Goal: Task Accomplishment & Management: Complete application form

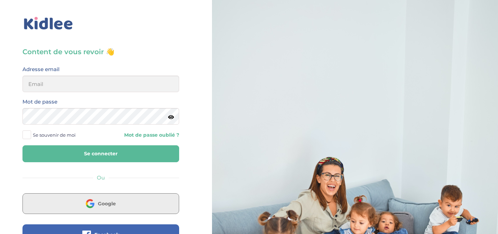
click at [122, 200] on button "Google" at bounding box center [100, 204] width 157 height 21
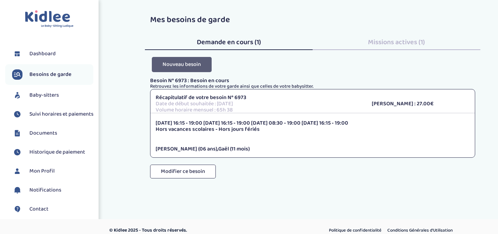
click at [190, 71] on button "Nouveau besoin" at bounding box center [182, 64] width 60 height 15
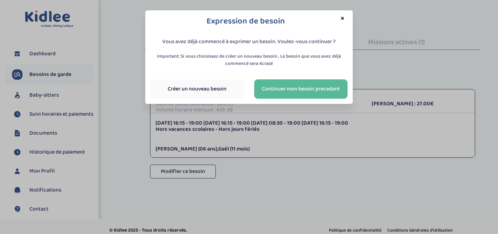
click at [209, 99] on div "Créer un nouveau besoin" at bounding box center [197, 88] width 104 height 19
click at [211, 91] on link "Créer un nouveau besoin" at bounding box center [196, 88] width 93 height 19
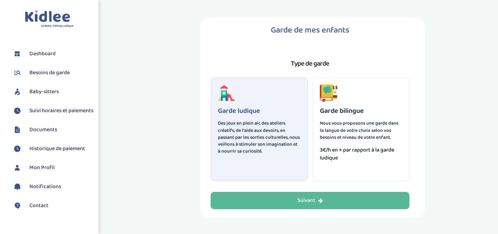
click at [264, 120] on p "Des jeux en plein air, des ateliers créatifs, de l'aide aux devoirs, en passant…" at bounding box center [259, 137] width 83 height 35
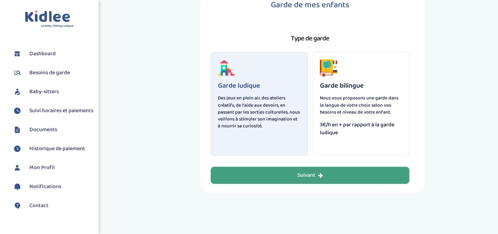
click at [297, 173] on div "Suivant" at bounding box center [310, 176] width 26 height 8
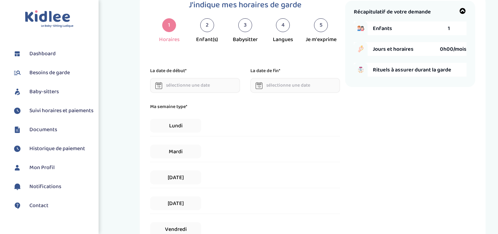
scroll to position [26, 0]
click at [179, 89] on input "text" at bounding box center [195, 84] width 90 height 15
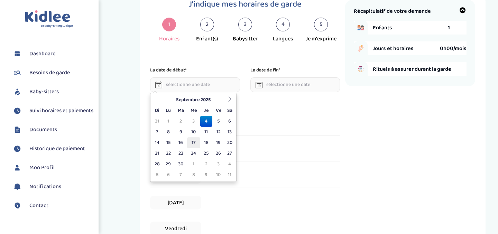
click at [191, 141] on td "17" at bounding box center [193, 143] width 13 height 11
type input "[DATE]"
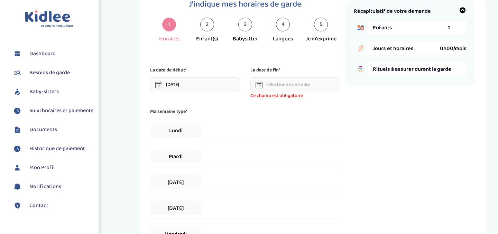
click at [270, 84] on input "text" at bounding box center [295, 84] width 90 height 15
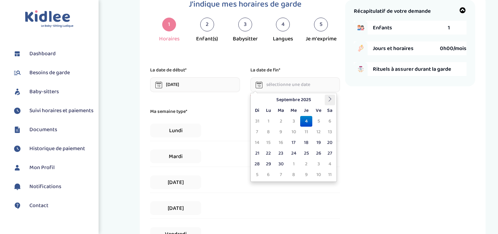
click at [330, 100] on icon at bounding box center [329, 99] width 5 height 5
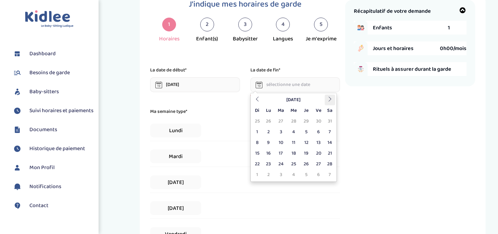
click at [330, 100] on icon at bounding box center [329, 99] width 5 height 5
click at [282, 157] on td "23" at bounding box center [280, 153] width 13 height 11
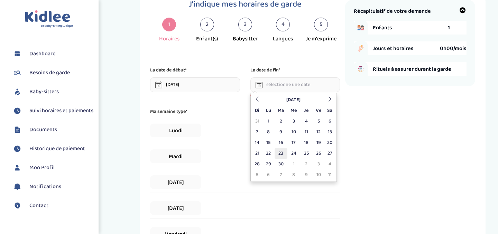
type input "[DATE]"
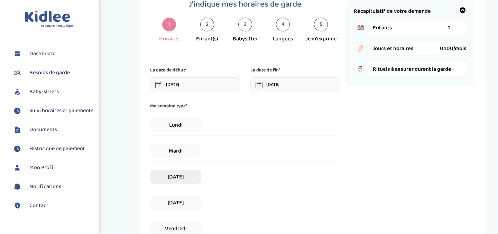
click at [177, 180] on span "[DATE]" at bounding box center [175, 177] width 51 height 14
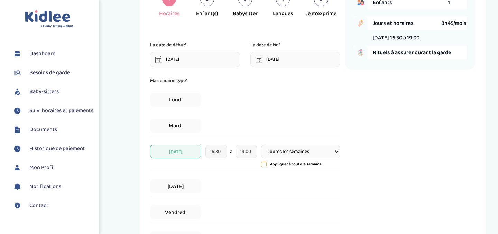
scroll to position [64, 0]
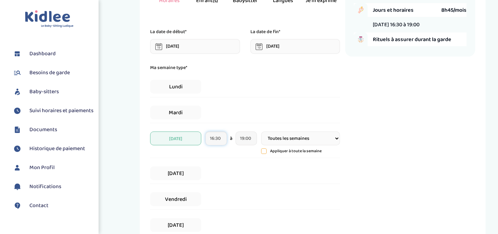
click at [224, 141] on input "16:30" at bounding box center [215, 139] width 21 height 14
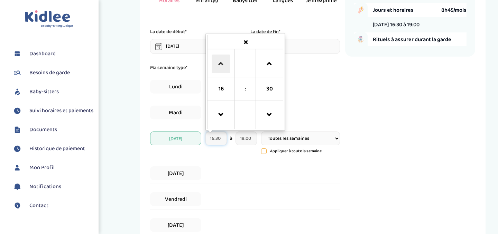
click at [224, 66] on span at bounding box center [221, 64] width 19 height 19
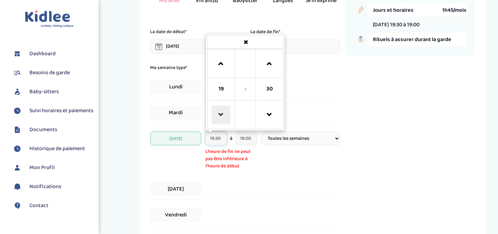
click at [219, 119] on span at bounding box center [221, 115] width 19 height 19
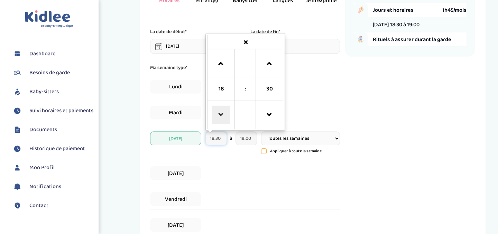
click at [219, 119] on span at bounding box center [221, 115] width 19 height 19
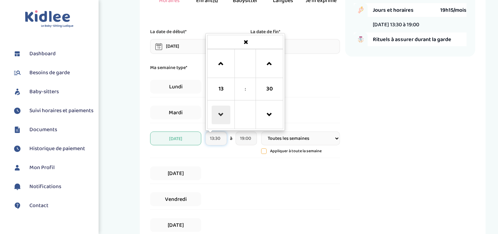
click at [219, 119] on span at bounding box center [221, 115] width 19 height 19
click at [224, 117] on span at bounding box center [221, 115] width 19 height 19
click at [221, 66] on span at bounding box center [221, 64] width 19 height 19
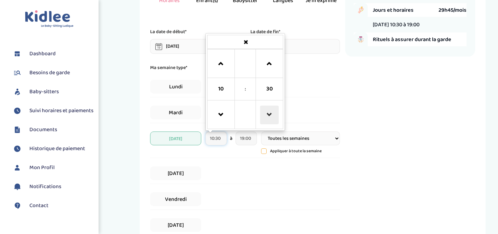
click at [270, 116] on span at bounding box center [269, 115] width 19 height 19
type input "10:00"
click at [251, 140] on input "19:00" at bounding box center [245, 139] width 21 height 14
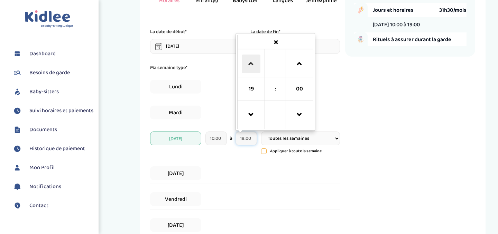
click at [253, 60] on span at bounding box center [251, 64] width 19 height 19
click at [252, 110] on span at bounding box center [251, 115] width 19 height 19
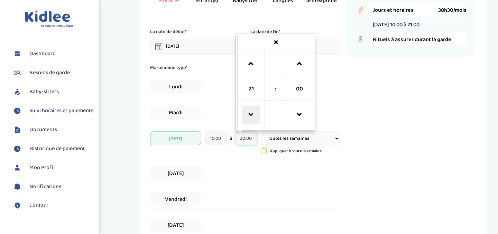
click at [252, 110] on span at bounding box center [251, 115] width 19 height 19
click at [296, 114] on span at bounding box center [299, 115] width 19 height 19
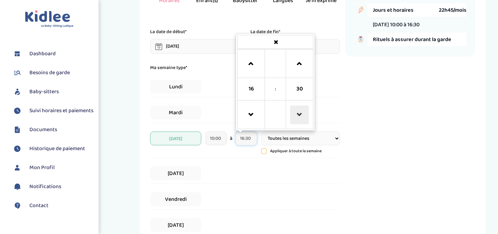
click at [296, 114] on span at bounding box center [299, 115] width 19 height 19
click at [292, 63] on span at bounding box center [299, 64] width 19 height 19
click at [253, 111] on span at bounding box center [251, 115] width 19 height 19
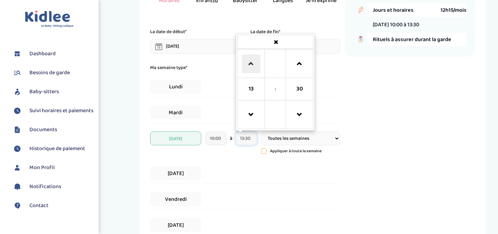
click at [253, 60] on span at bounding box center [251, 64] width 19 height 19
click at [298, 118] on span at bounding box center [299, 115] width 19 height 19
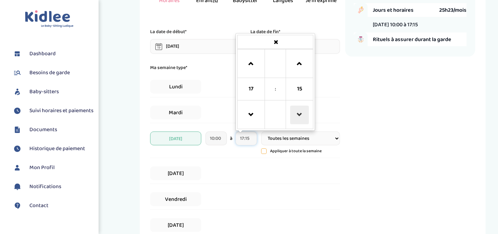
click at [298, 118] on span at bounding box center [299, 115] width 19 height 19
type input "17:00"
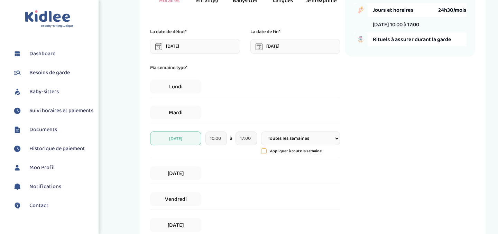
click at [377, 145] on div "Récapitulatif de votre demande Enfants 1 Jours et horaires 24h30/mois [DATE] 10…" at bounding box center [410, 143] width 130 height 363
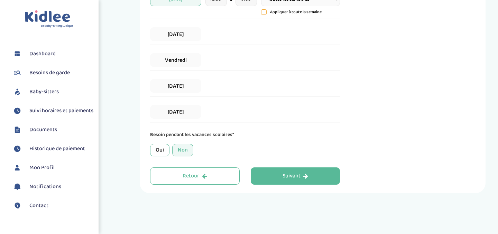
scroll to position [207, 0]
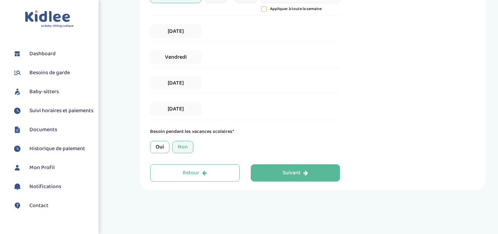
click at [189, 151] on div "Non" at bounding box center [182, 147] width 21 height 12
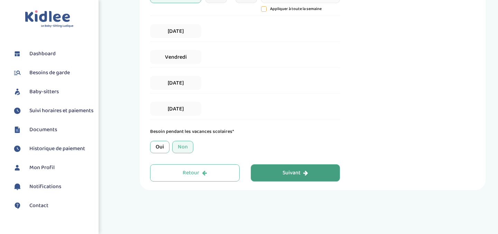
click at [295, 179] on button "Suivant" at bounding box center [296, 173] width 90 height 17
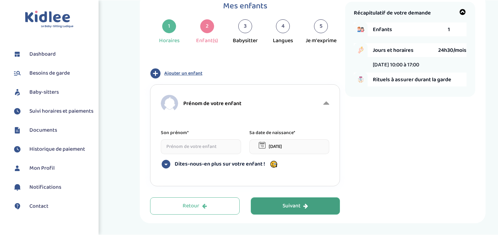
scroll to position [30, 0]
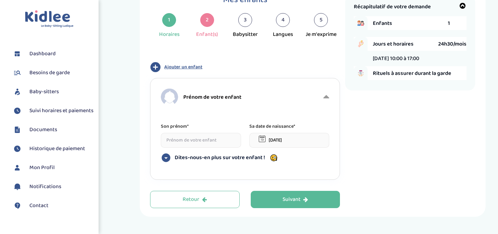
click at [222, 142] on input at bounding box center [201, 140] width 80 height 15
type input "[PERSON_NAME]"
type input"] "[STREET_ADDRESS]"
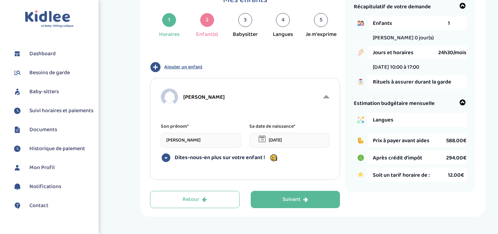
click at [293, 140] on input "[DATE]" at bounding box center [289, 140] width 80 height 15
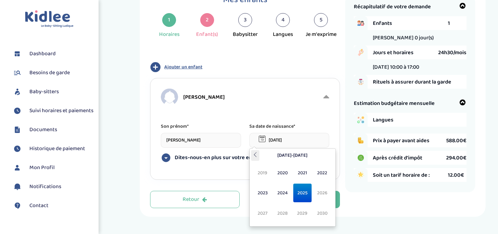
click at [256, 155] on icon at bounding box center [255, 154] width 5 height 5
click at [282, 212] on span "2018" at bounding box center [282, 213] width 18 height 19
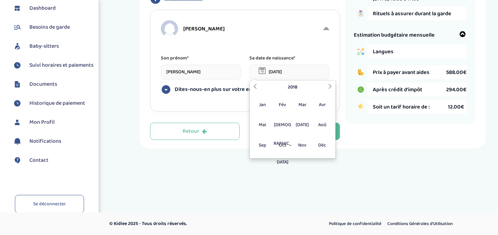
scroll to position [59, 0]
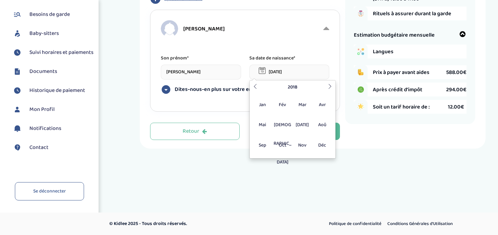
click at [43, 76] on span "Documents" at bounding box center [43, 71] width 28 height 8
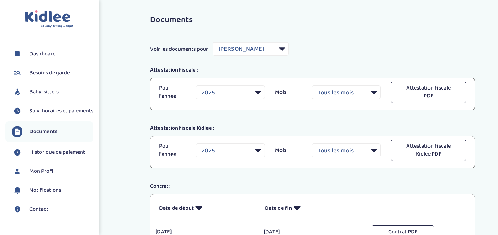
select select "28665"
select select "2025"
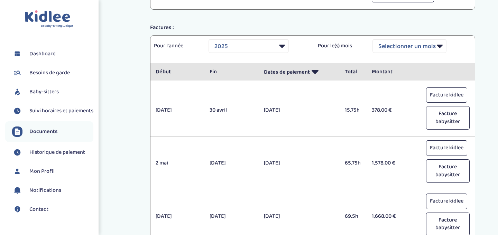
scroll to position [219, 0]
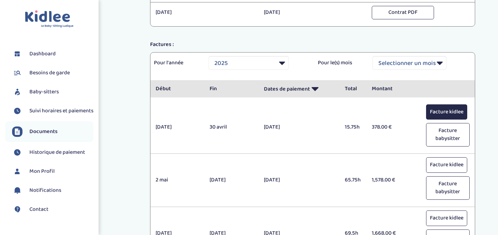
click at [441, 111] on button "Facture kidlee" at bounding box center [446, 112] width 41 height 16
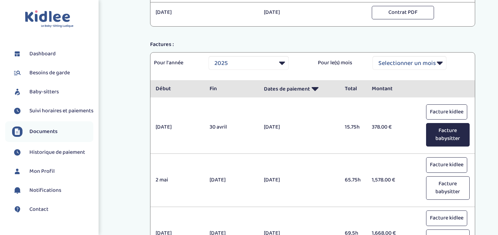
click at [438, 134] on button "Facture babysitter" at bounding box center [448, 135] width 44 height 24
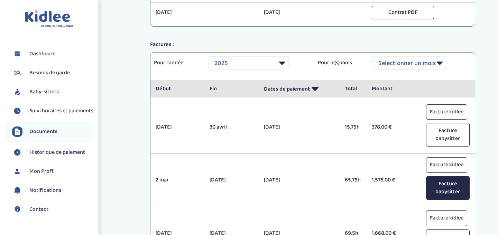
click at [443, 192] on button "Facture babysitter" at bounding box center [448, 188] width 44 height 24
